Goal: Navigation & Orientation: Go to known website

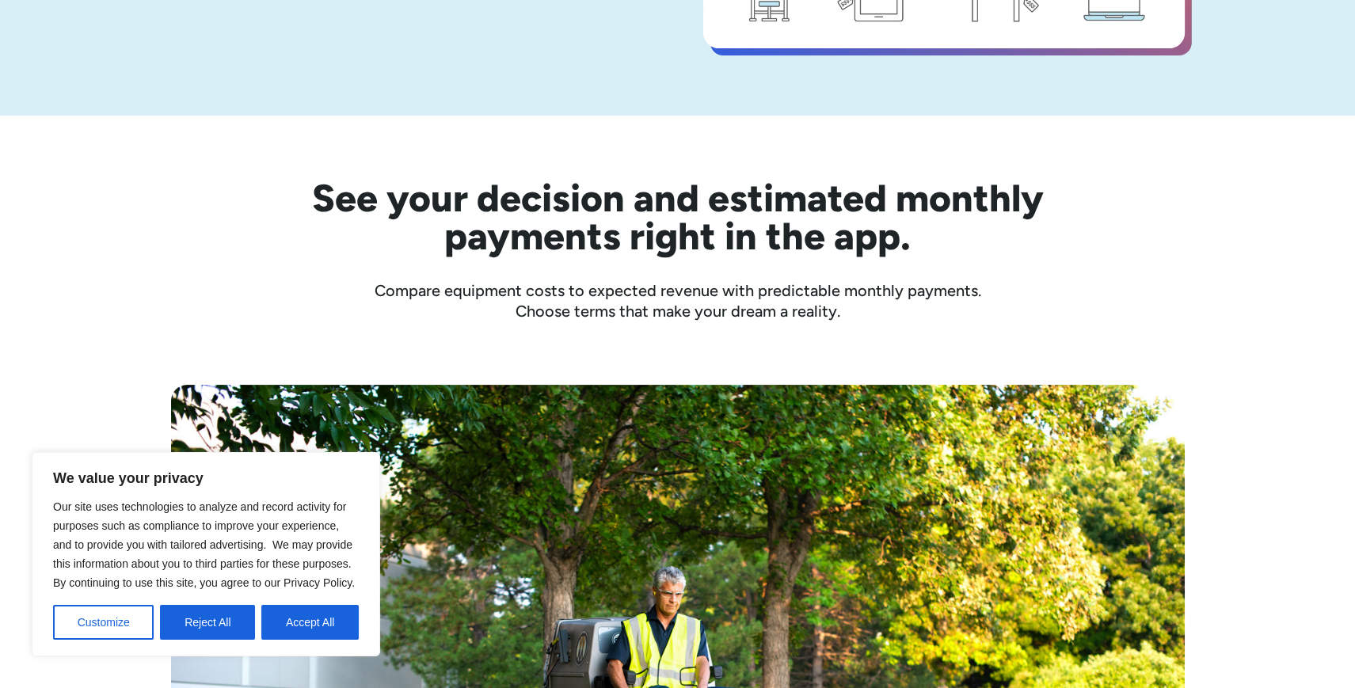
scroll to position [396, 0]
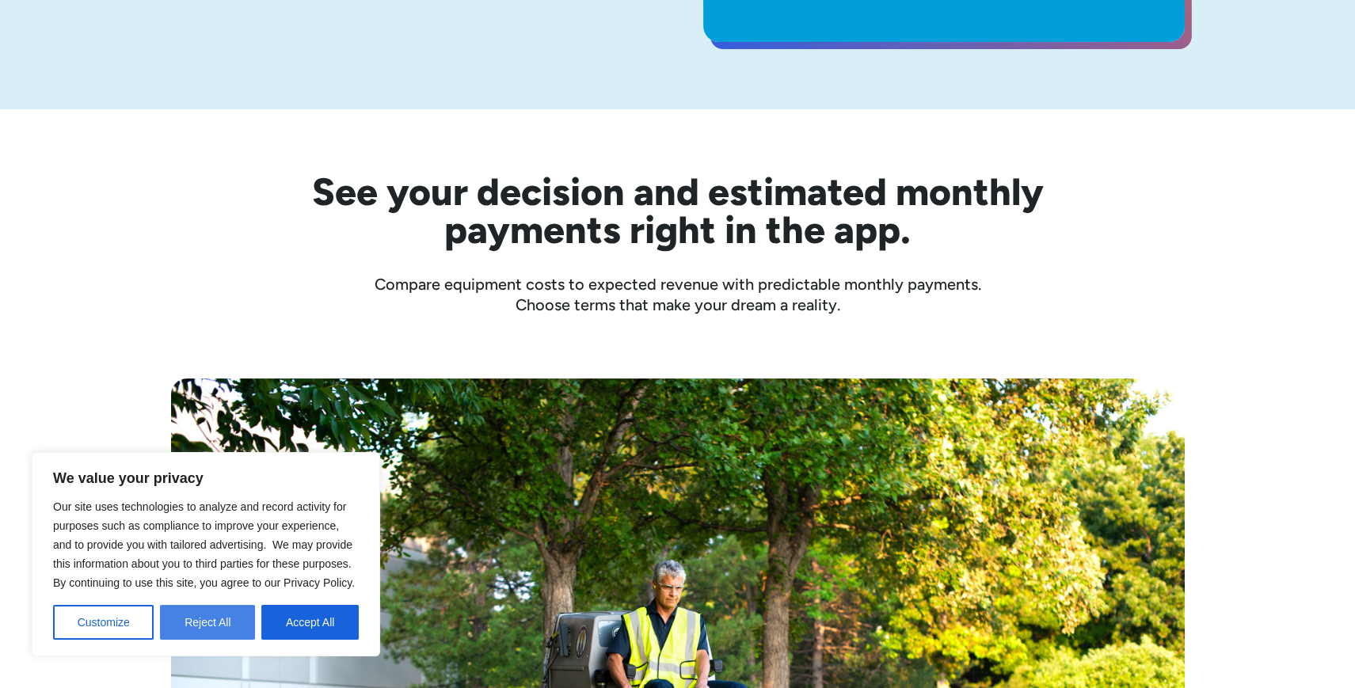
click at [219, 620] on button "Reject All" at bounding box center [207, 622] width 95 height 35
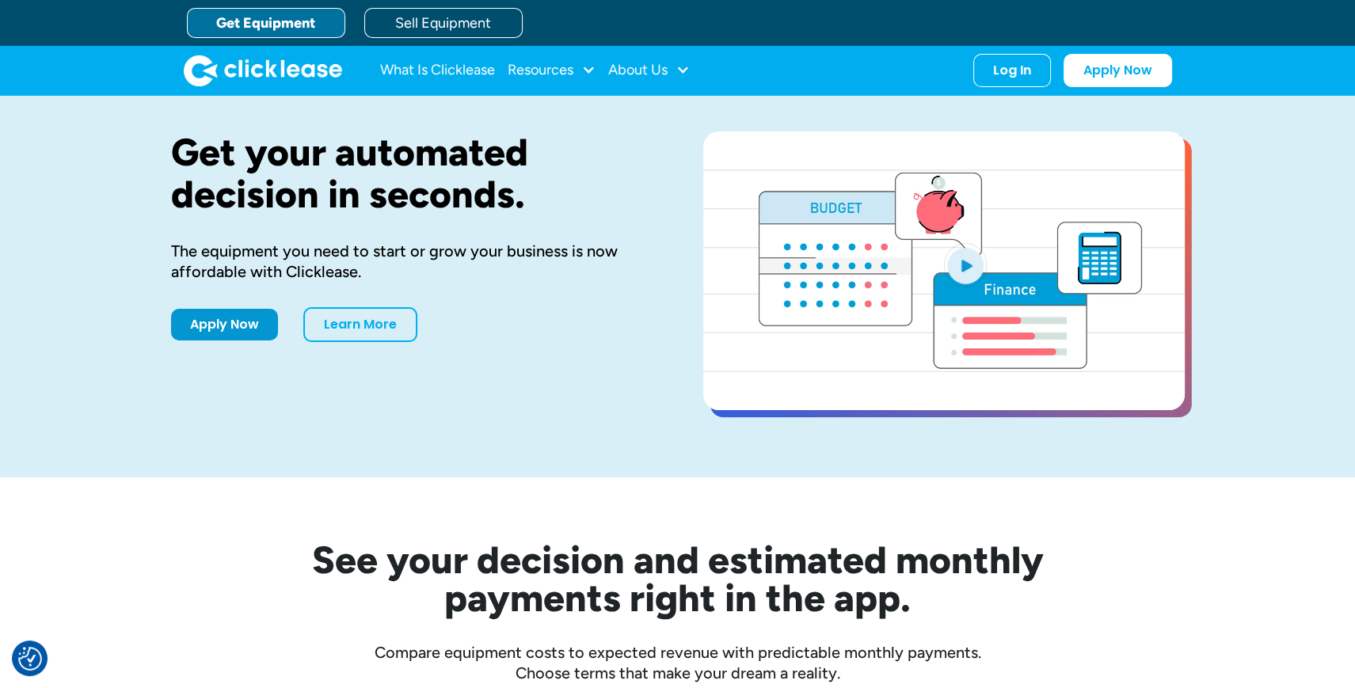
scroll to position [0, 0]
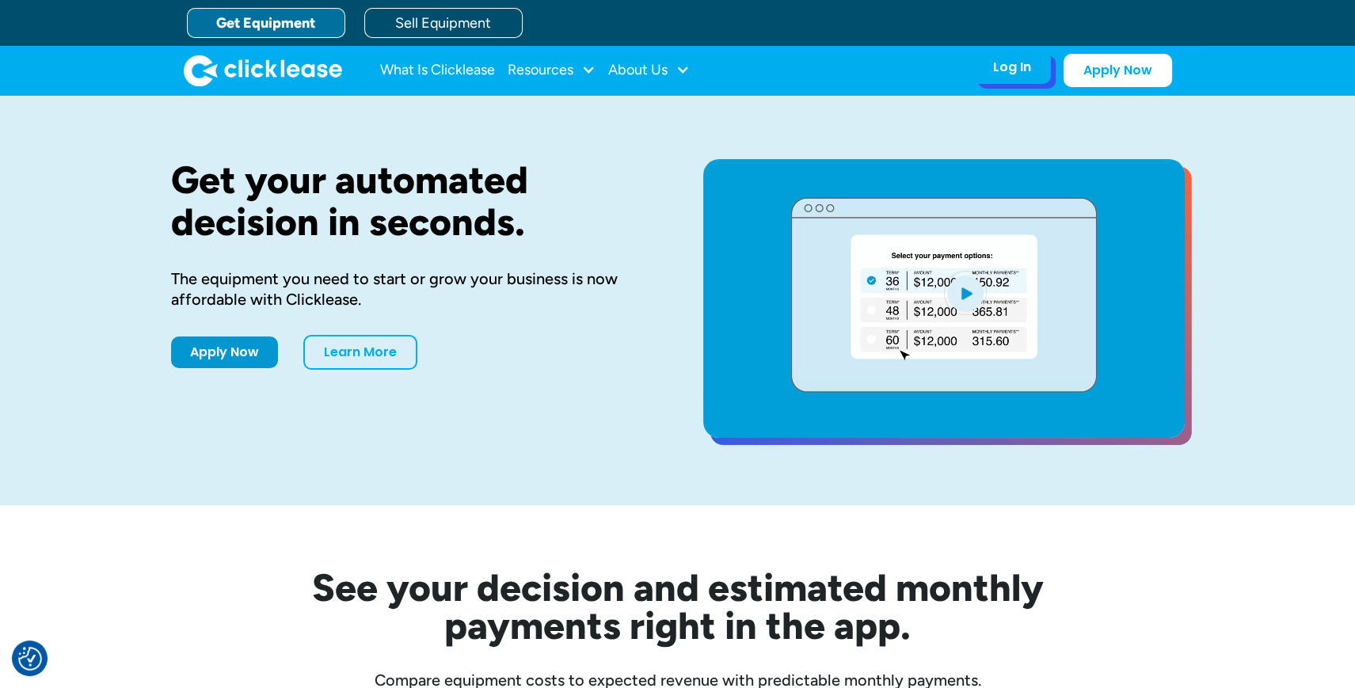
click at [1012, 70] on div "Log In" at bounding box center [1012, 67] width 38 height 16
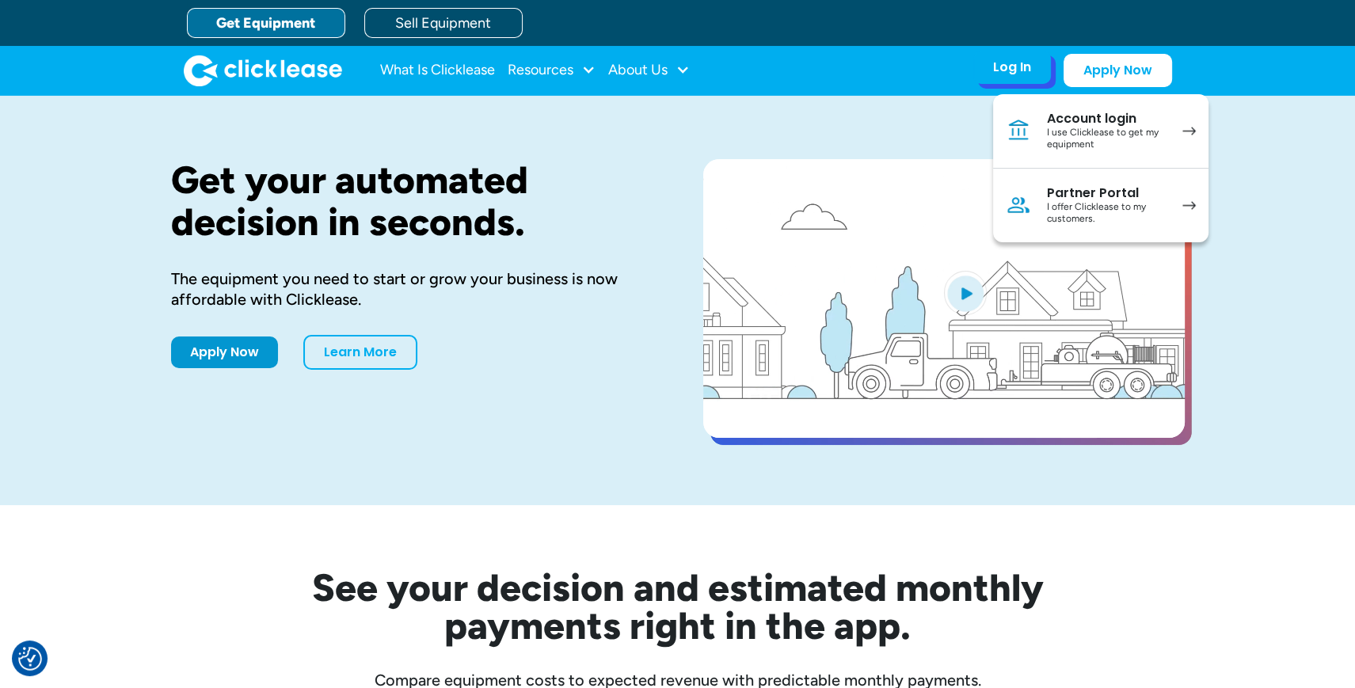
click at [1097, 129] on div "I use Clicklease to get my equipment" at bounding box center [1107, 139] width 120 height 25
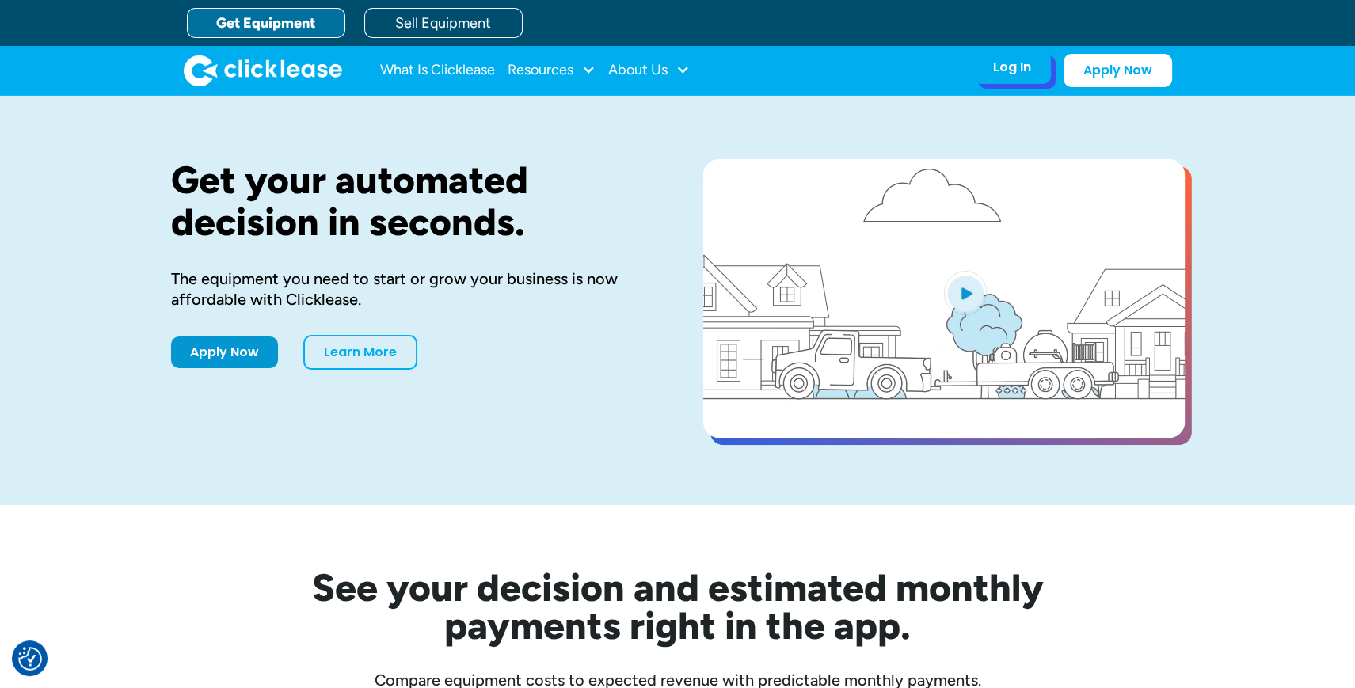
click at [1018, 70] on div "Log In" at bounding box center [1012, 67] width 38 height 16
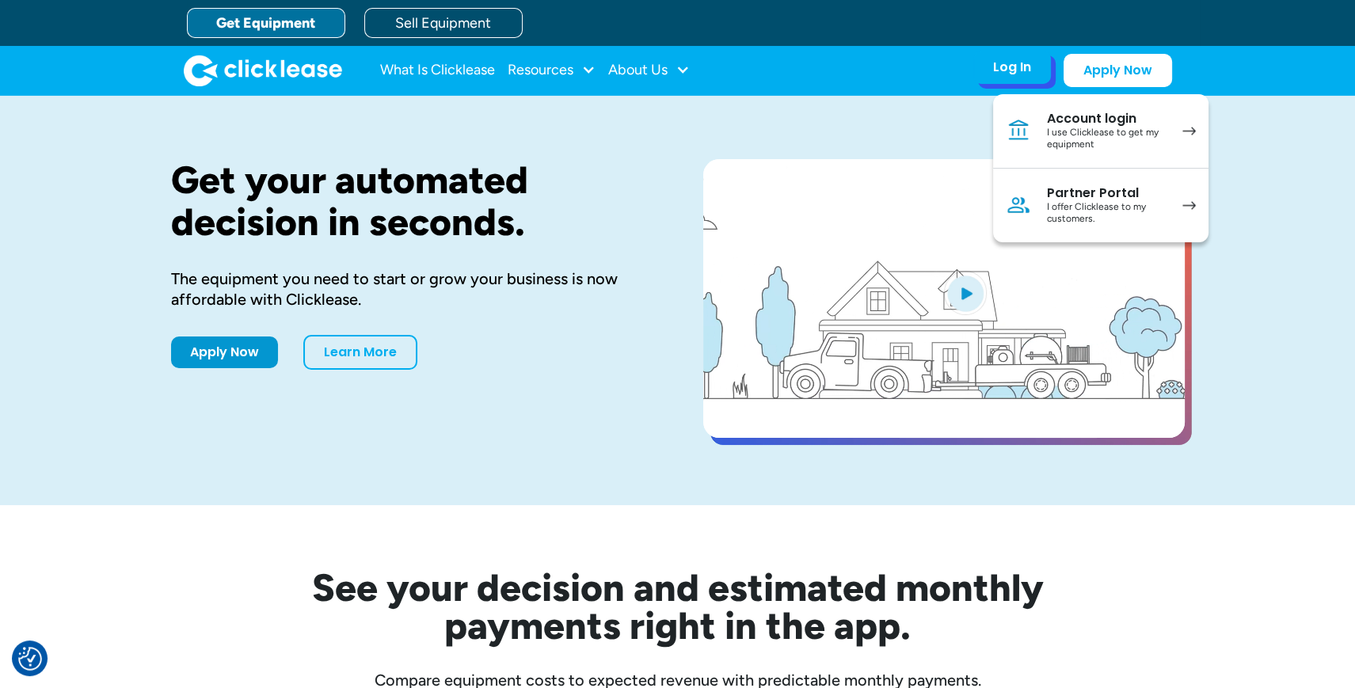
click at [1089, 139] on div "I use Clicklease to get my equipment" at bounding box center [1107, 139] width 120 height 25
